Goal: Task Accomplishment & Management: Complete application form

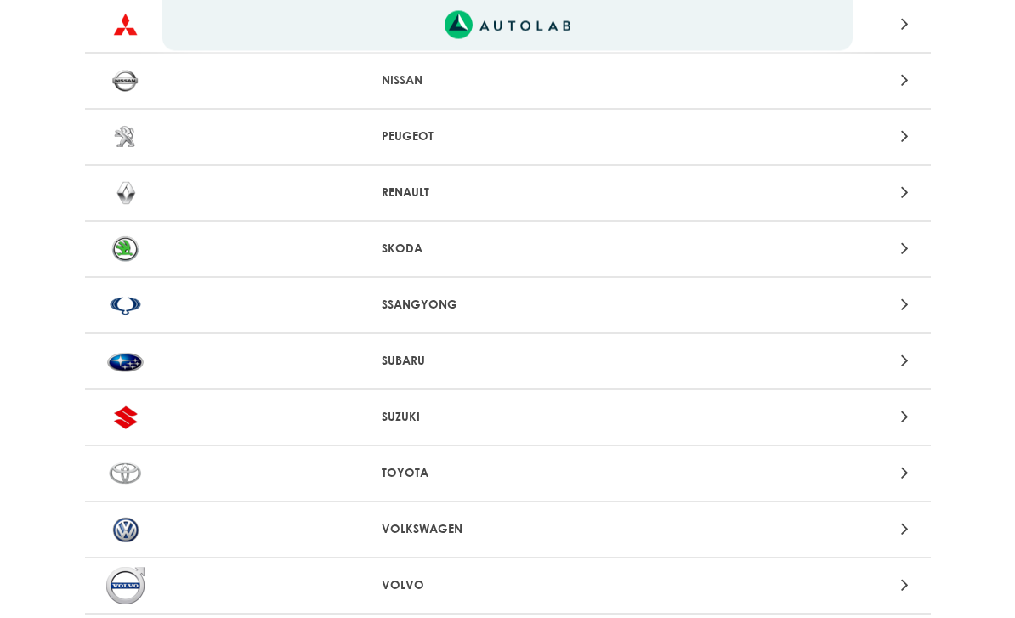
scroll to position [1700, 0]
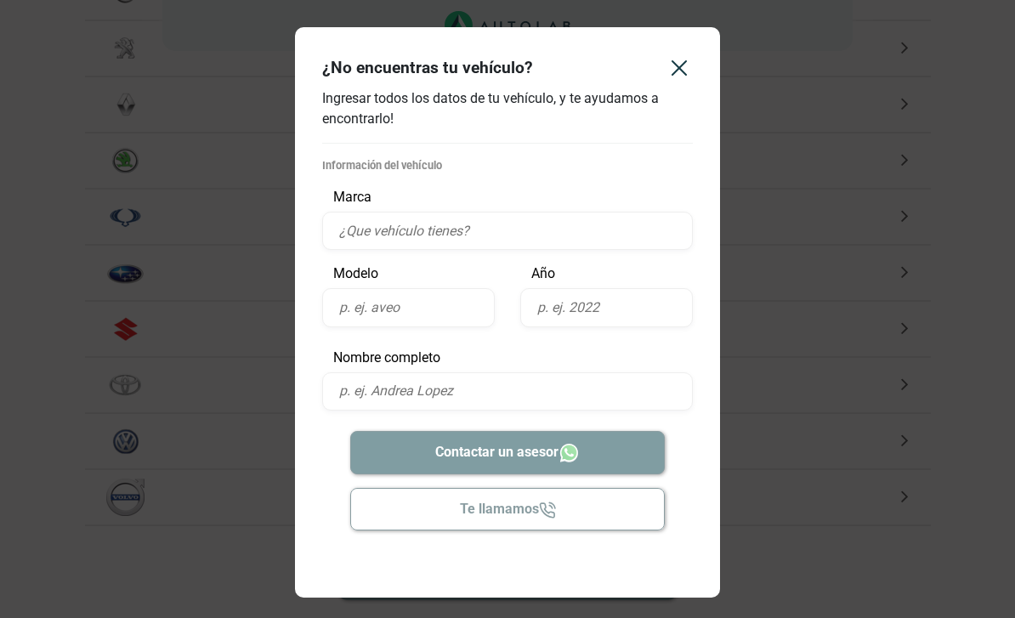
click at [451, 230] on input "text" at bounding box center [507, 231] width 371 height 38
type input "Dahiatsu"
click at [436, 313] on input "text" at bounding box center [408, 307] width 173 height 38
type input "Terios"
click at [620, 304] on input "text" at bounding box center [606, 307] width 173 height 38
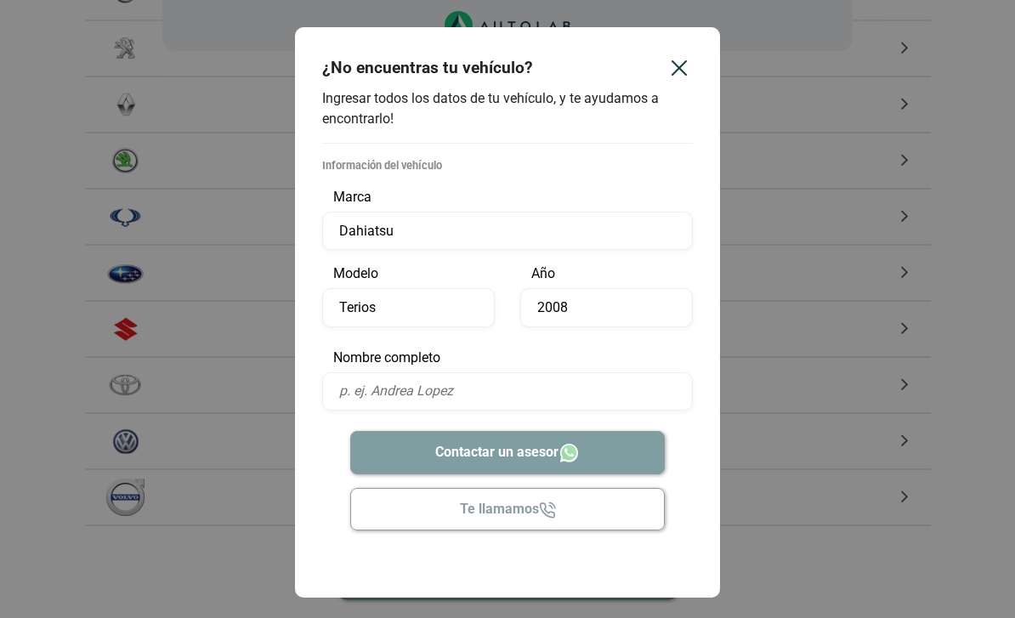
type input "2008"
click at [454, 391] on input "text" at bounding box center [507, 391] width 371 height 38
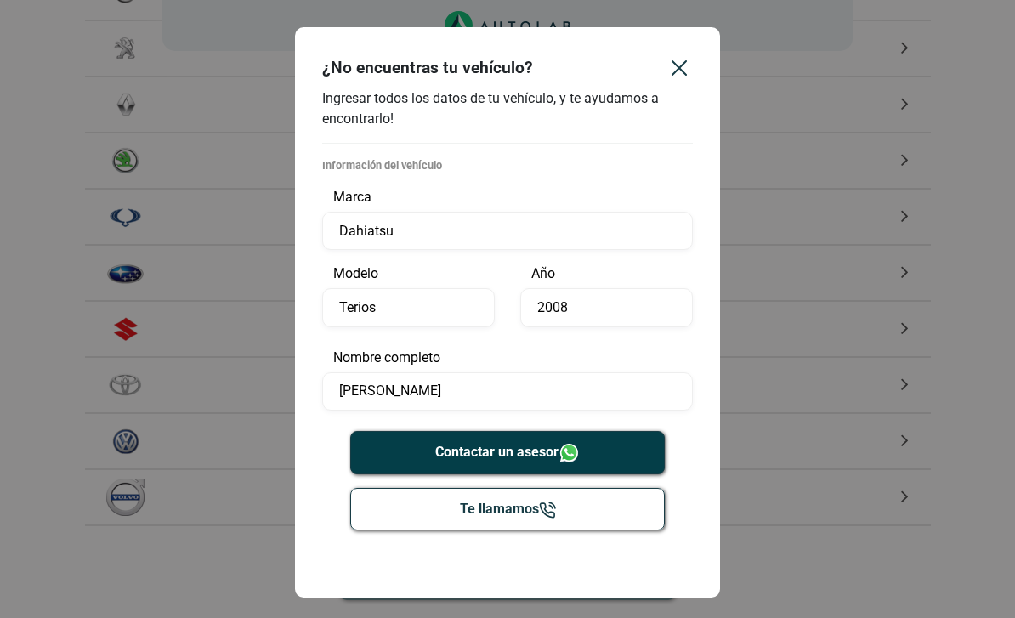
type input "Gloria"
type input "Gloria Velez"
click at [518, 499] on button "Te llamamos" at bounding box center [507, 509] width 315 height 43
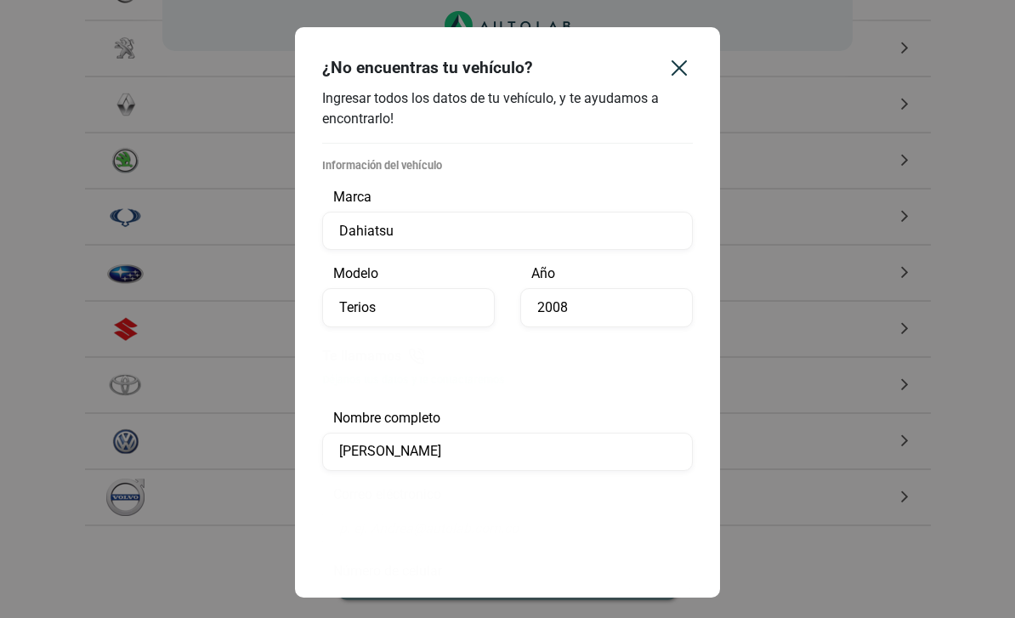
scroll to position [1754, 0]
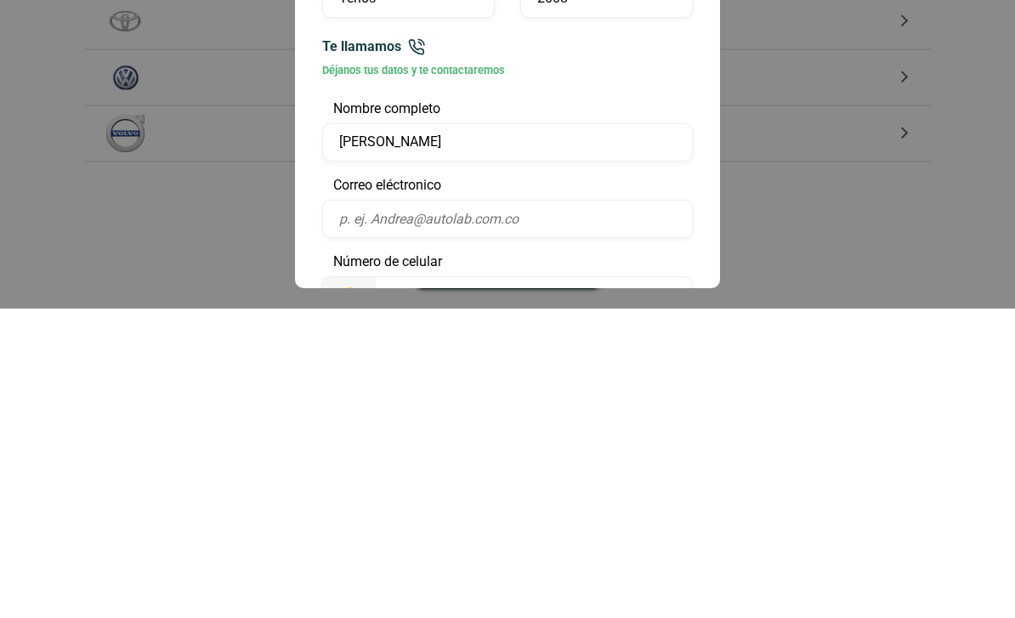
type input "h"
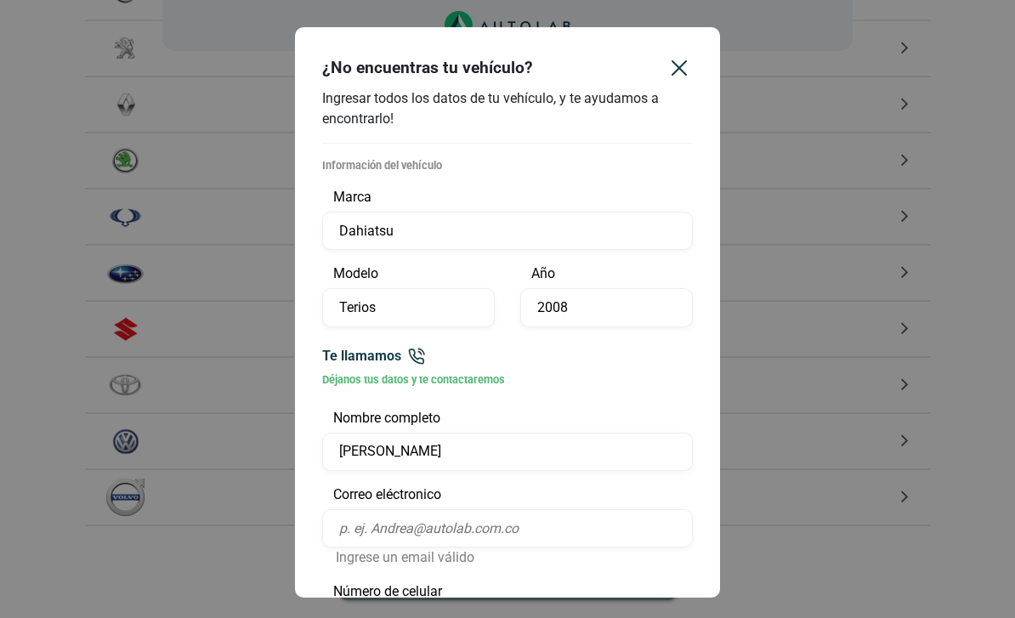
click at [443, 617] on input "number" at bounding box center [466, 625] width 181 height 37
type input "3108371657"
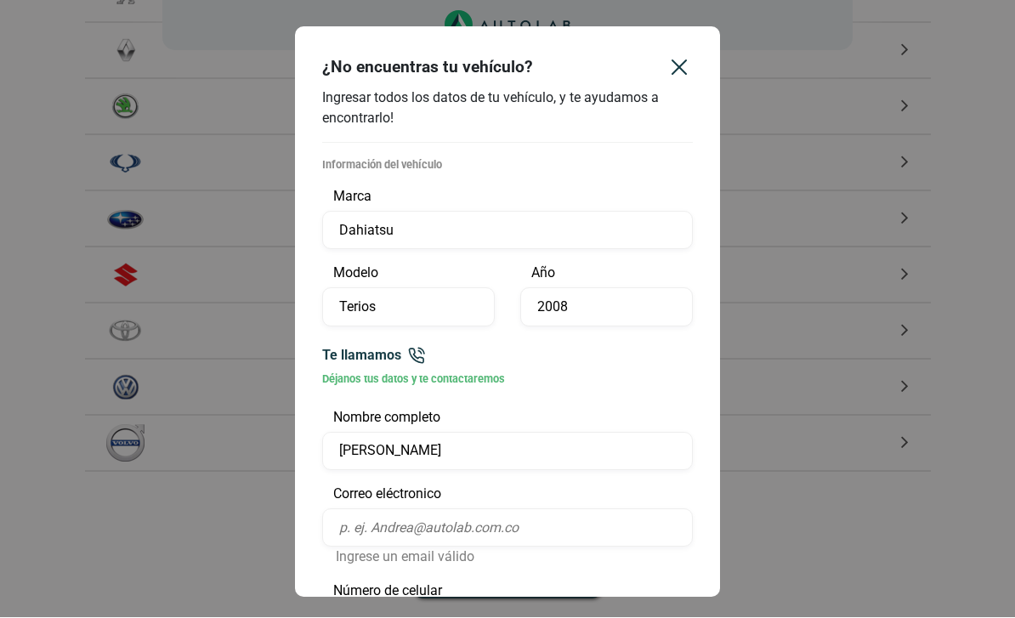
scroll to position [1754, 0]
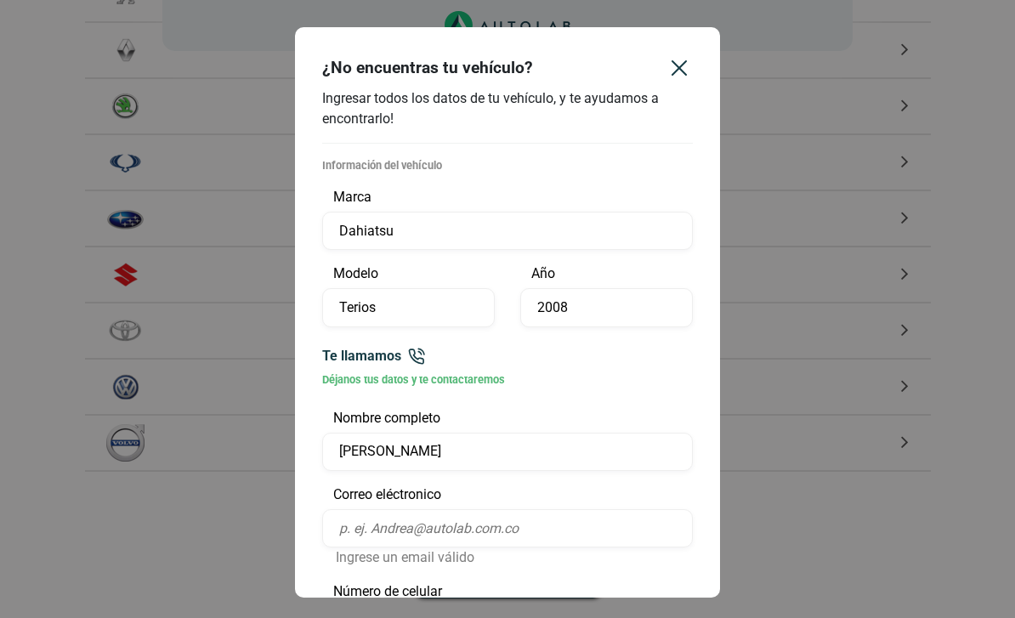
click at [679, 72] on icon "Close" at bounding box center [679, 67] width 27 height 27
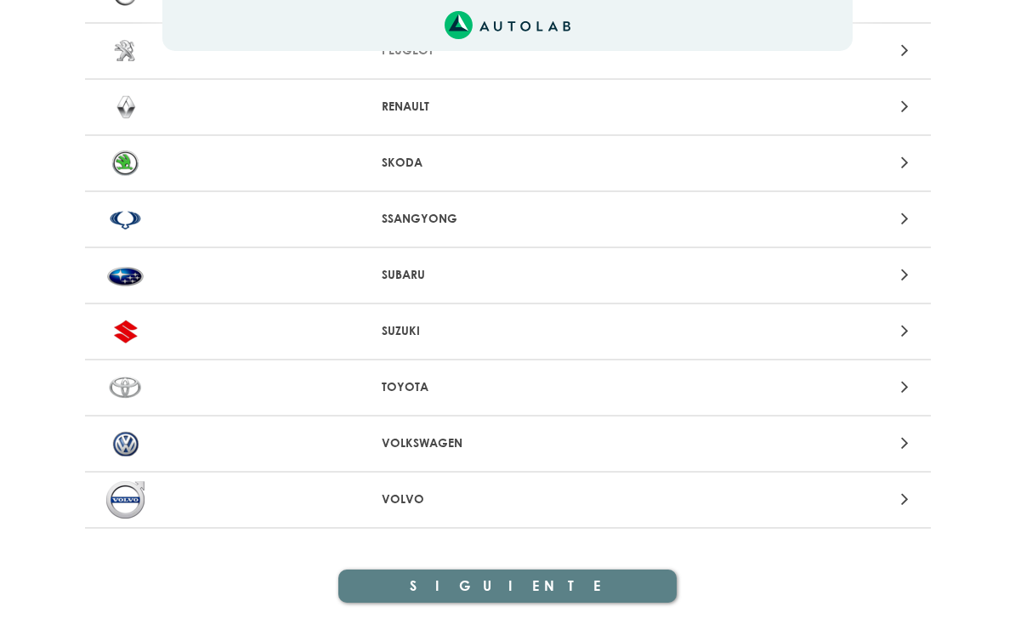
scroll to position [1700, 0]
